Goal: Task Accomplishment & Management: Use online tool/utility

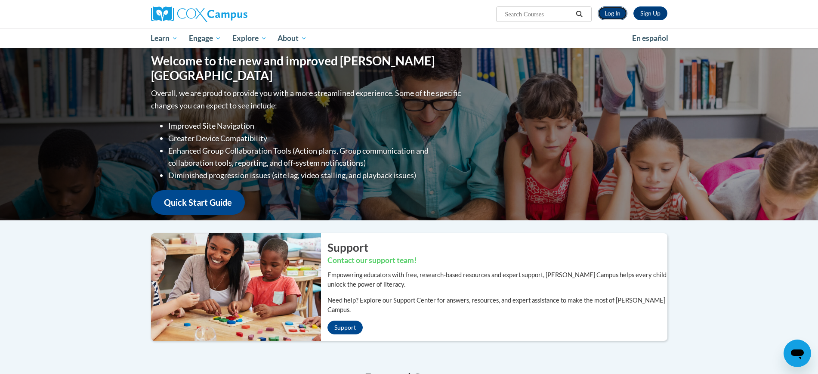
click at [609, 13] on link "Log In" at bounding box center [612, 13] width 30 height 14
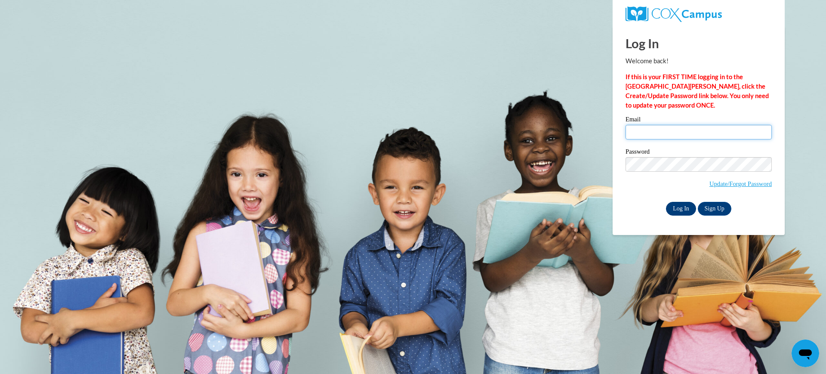
type input "[EMAIL_ADDRESS][DOMAIN_NAME]"
click at [677, 210] on input "Log In" at bounding box center [681, 209] width 30 height 14
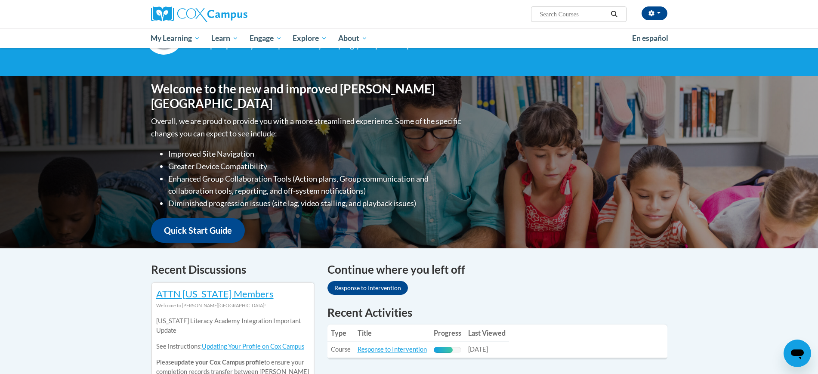
scroll to position [161, 0]
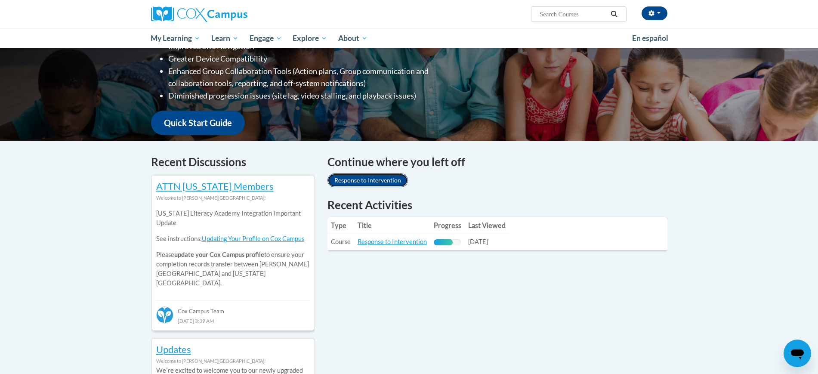
click at [377, 183] on link "Response to Intervention" at bounding box center [367, 180] width 80 height 14
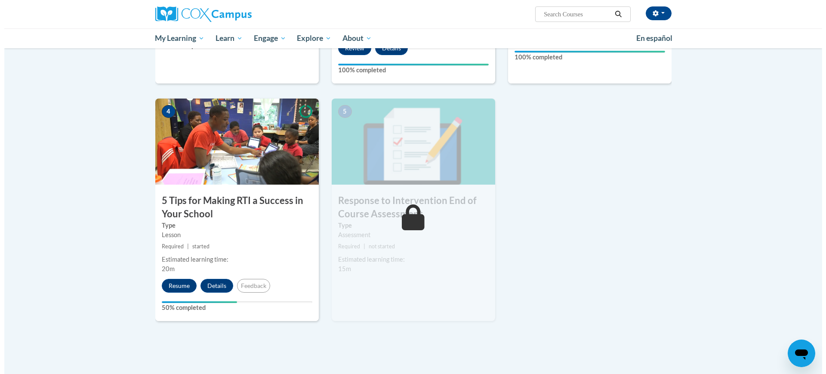
scroll to position [430, 0]
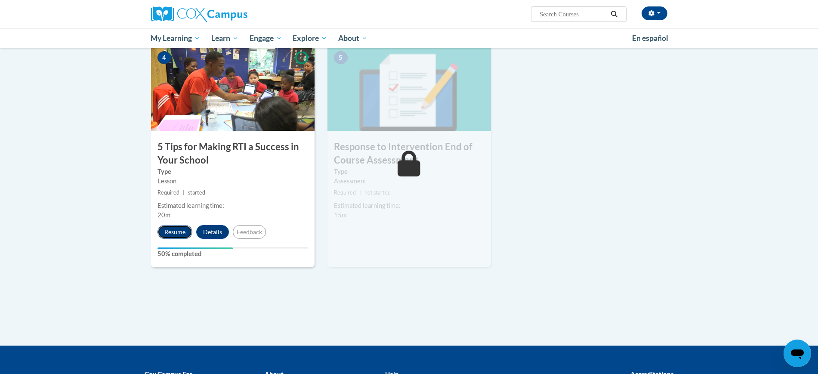
click at [175, 230] on button "Resume" at bounding box center [174, 232] width 35 height 14
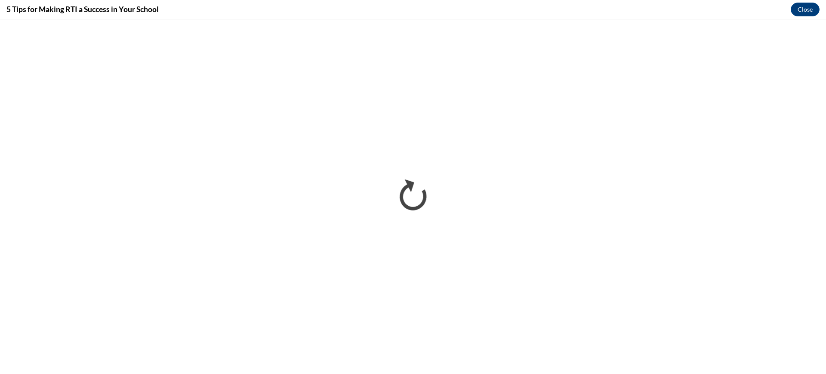
scroll to position [0, 0]
